Goal: Task Accomplishment & Management: Manage account settings

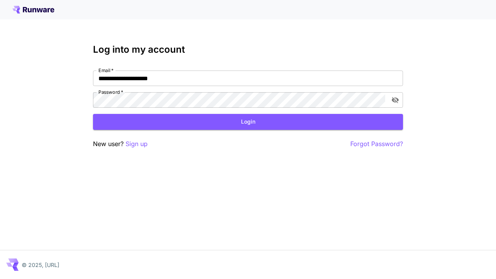
type input "**********"
click at [248, 122] on button "Login" at bounding box center [248, 122] width 310 height 16
